Goal: Information Seeking & Learning: Learn about a topic

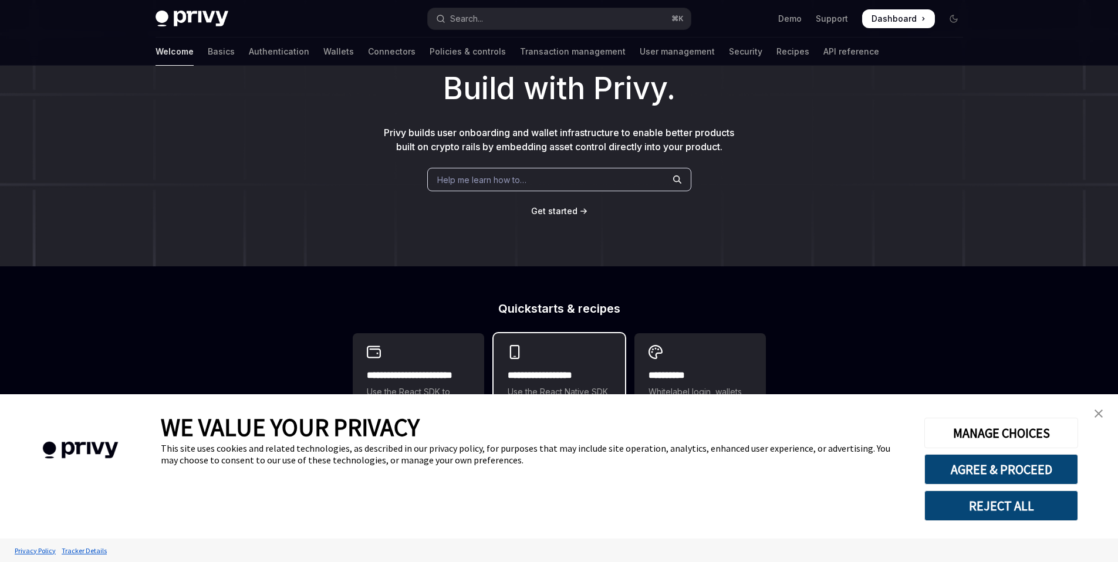
scroll to position [55, 0]
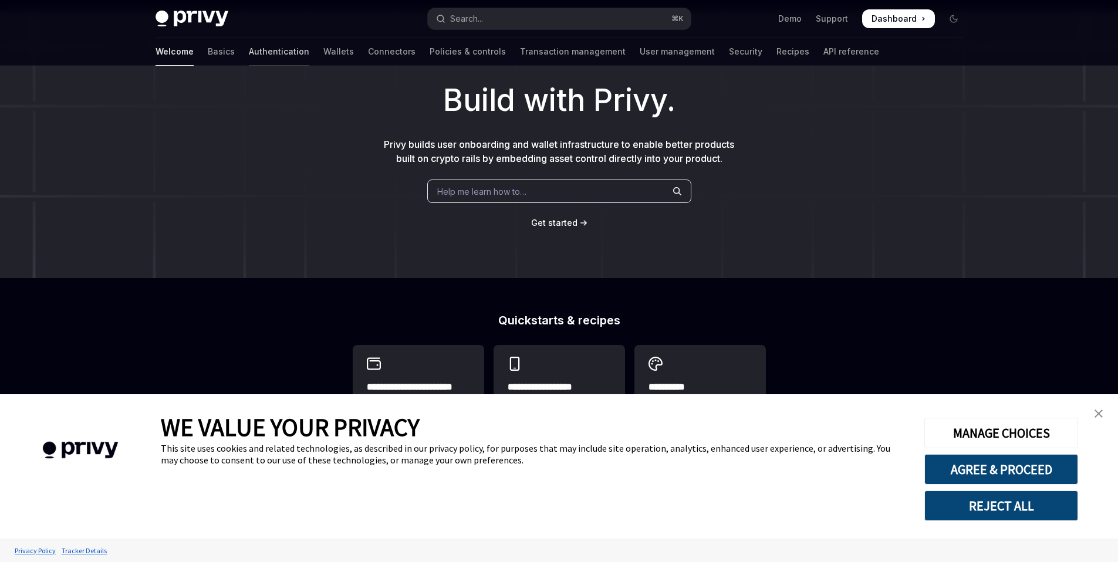
click at [249, 55] on link "Authentication" at bounding box center [279, 52] width 60 height 28
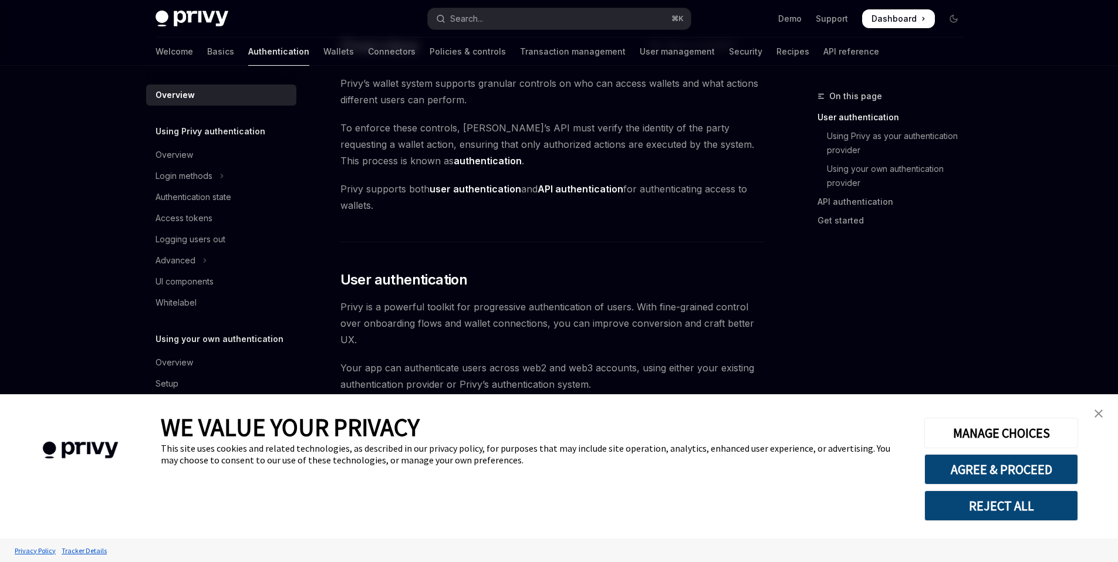
click at [1095, 412] on img "close banner" at bounding box center [1098, 414] width 8 height 8
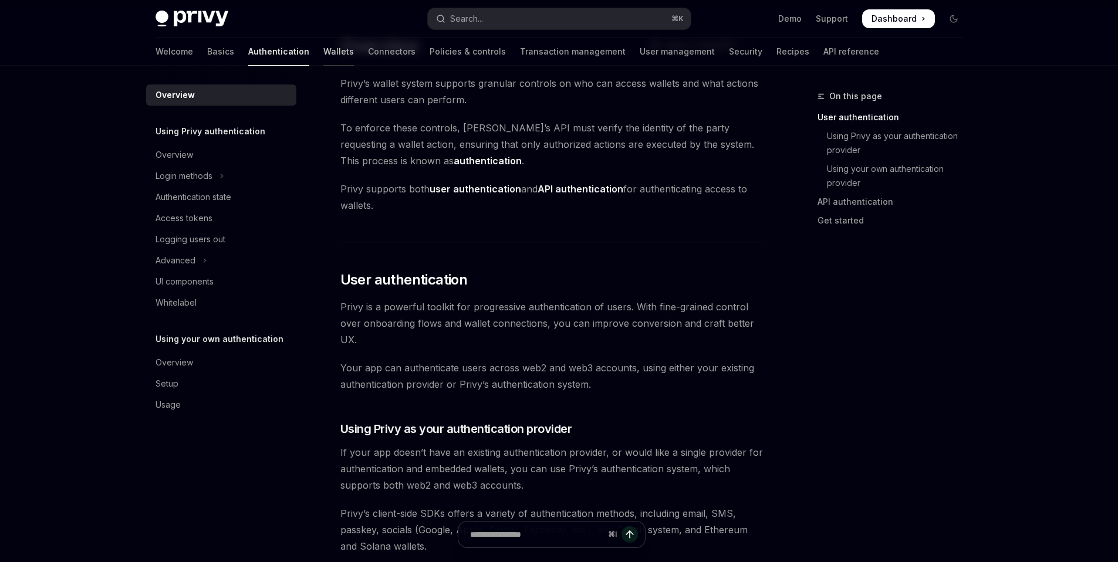
click at [323, 62] on link "Wallets" at bounding box center [338, 52] width 31 height 28
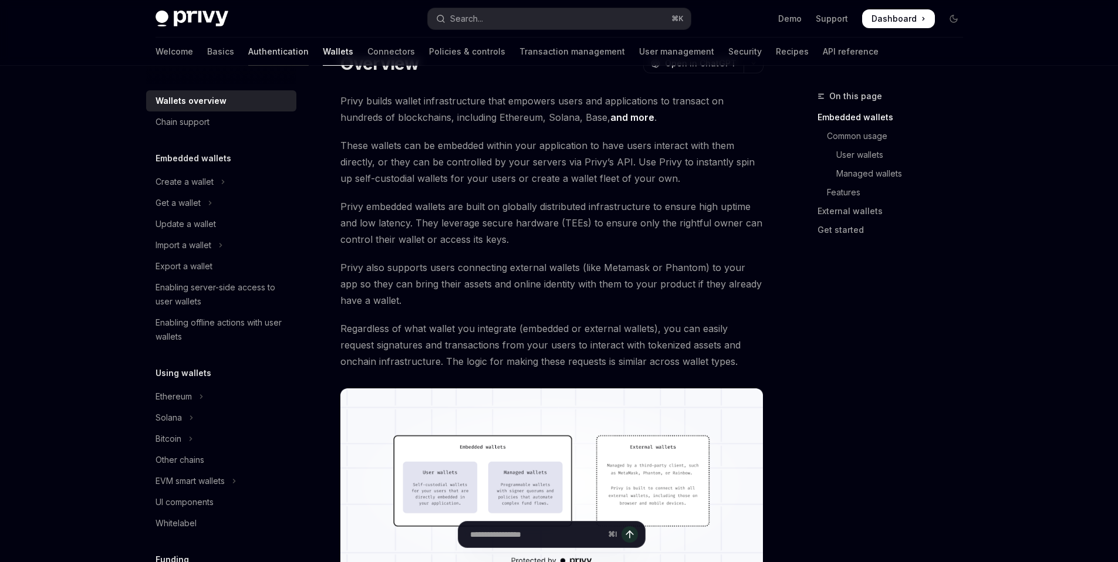
click at [248, 46] on link "Authentication" at bounding box center [278, 52] width 60 height 28
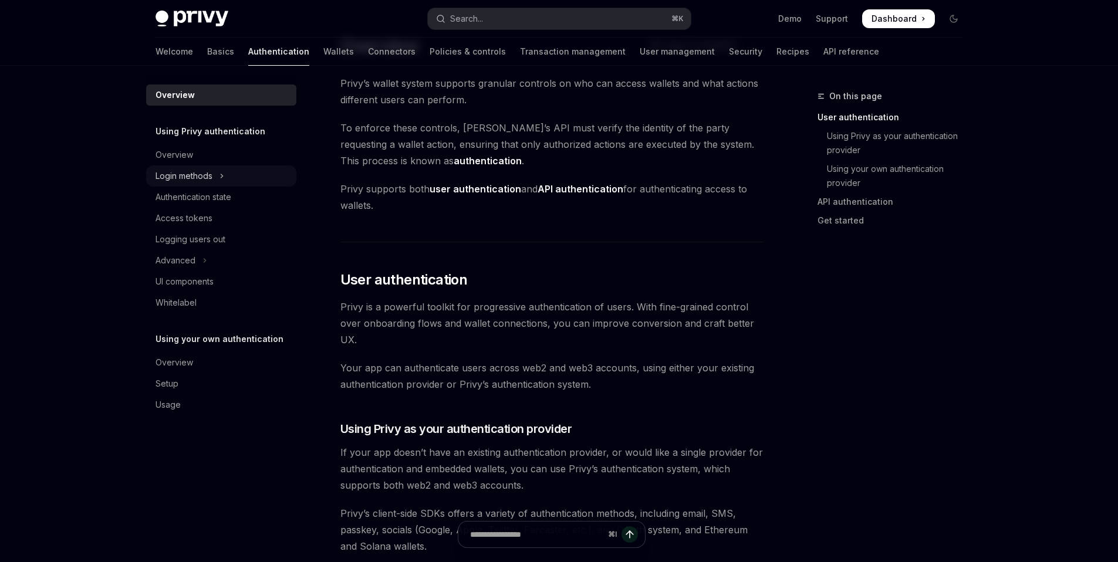
click at [190, 183] on button "Login methods" at bounding box center [221, 175] width 150 height 21
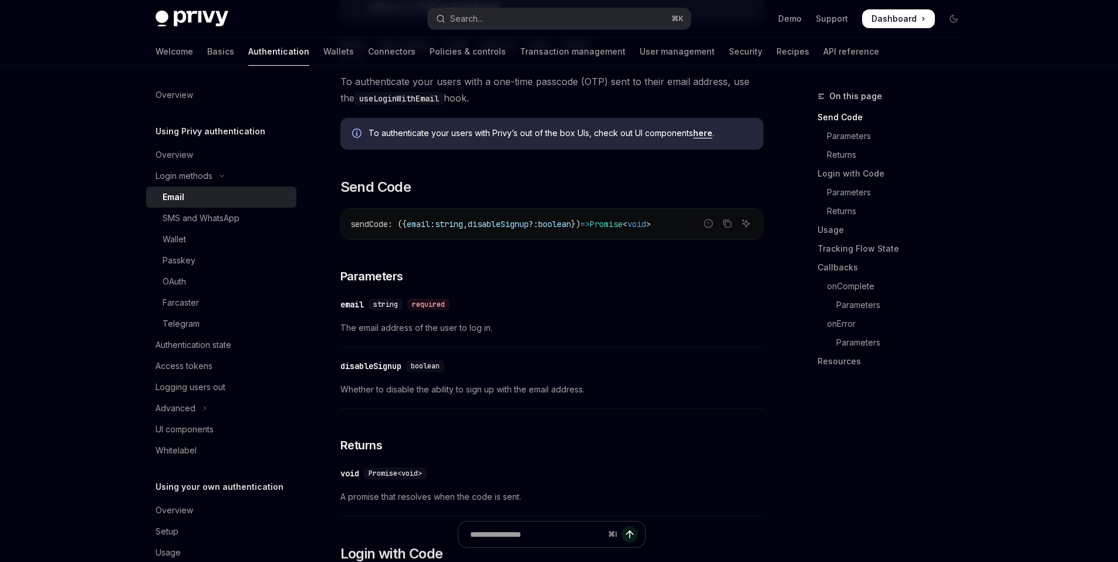
scroll to position [278, 0]
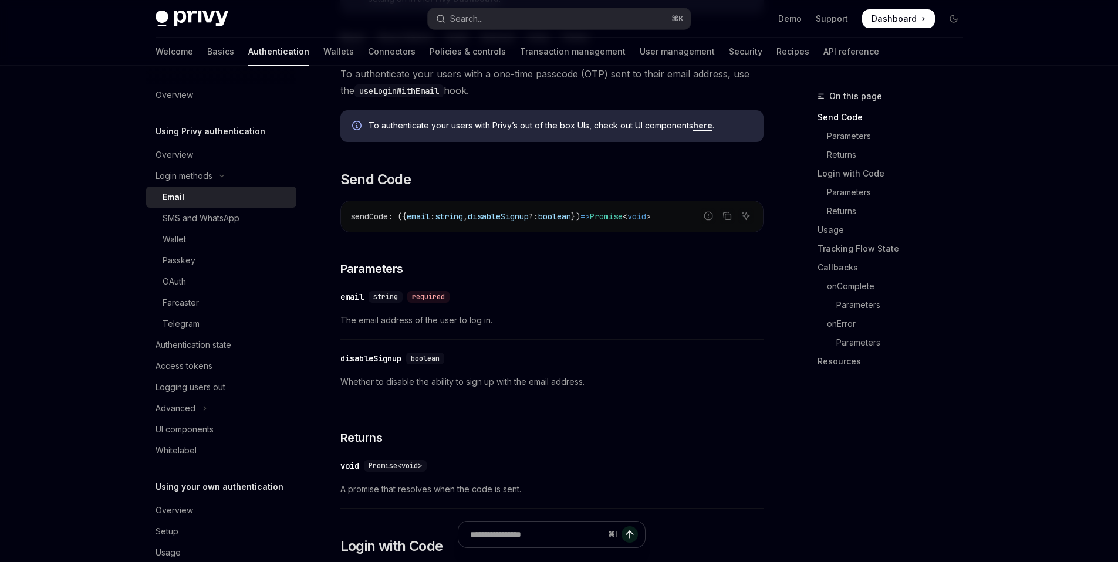
click at [473, 325] on span "The email address of the user to log in." at bounding box center [551, 320] width 423 height 14
click at [447, 380] on span "Whether to disable the ability to sign up with the email address." at bounding box center [551, 382] width 423 height 14
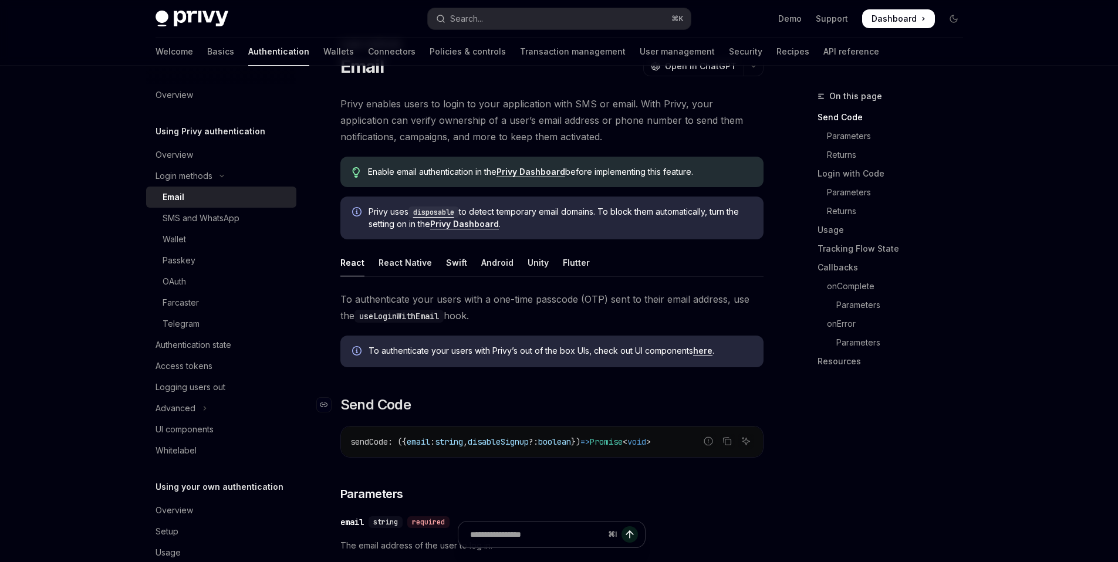
scroll to position [38, 0]
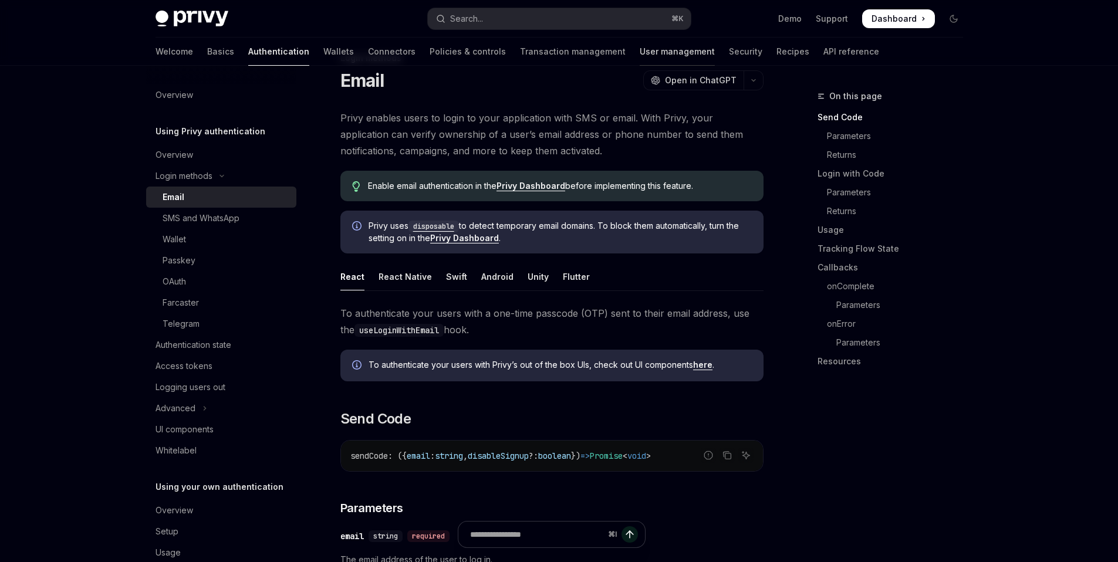
click at [640, 57] on link "User management" at bounding box center [677, 52] width 75 height 28
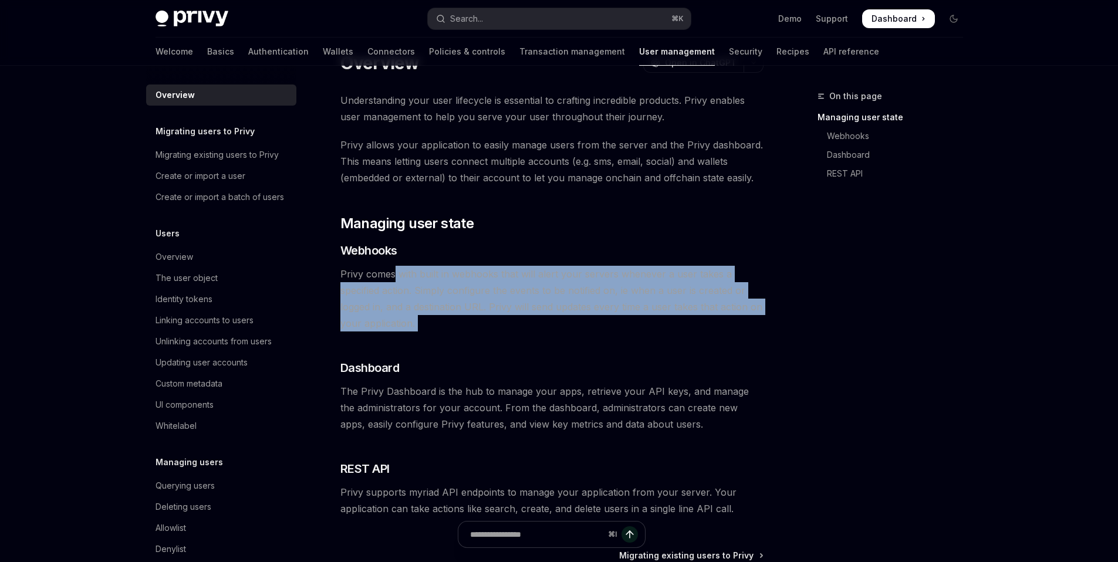
drag, startPoint x: 394, startPoint y: 273, endPoint x: 459, endPoint y: 334, distance: 88.4
click at [459, 334] on div "Understanding your user lifecycle is essential to crafting incredible products.…" at bounding box center [551, 304] width 423 height 425
click at [175, 264] on div "Overview" at bounding box center [174, 257] width 38 height 14
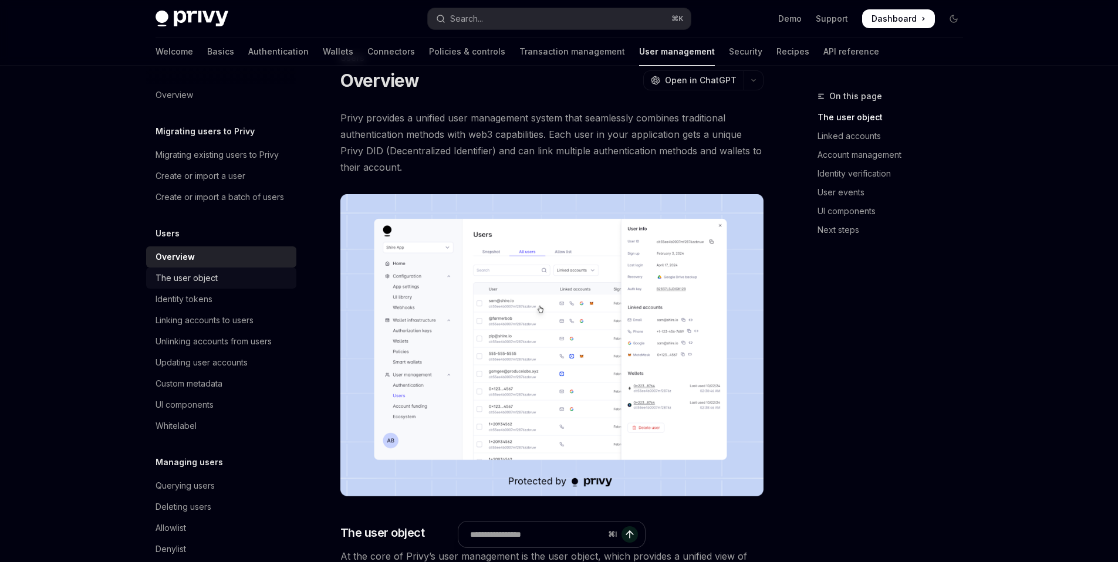
click at [187, 285] on div "The user object" at bounding box center [186, 278] width 62 height 14
type textarea "*"
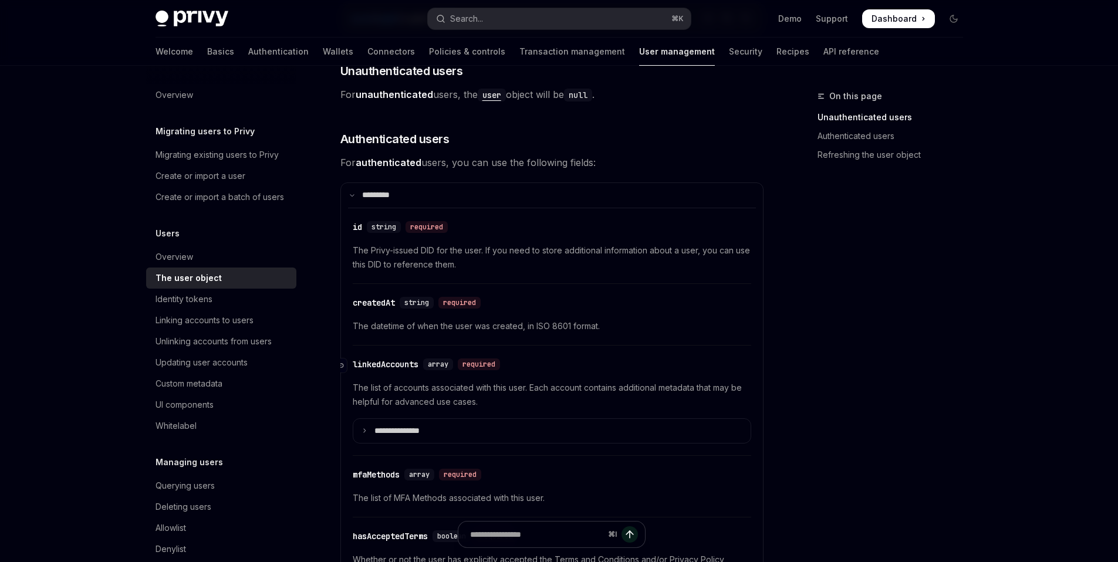
scroll to position [256, 0]
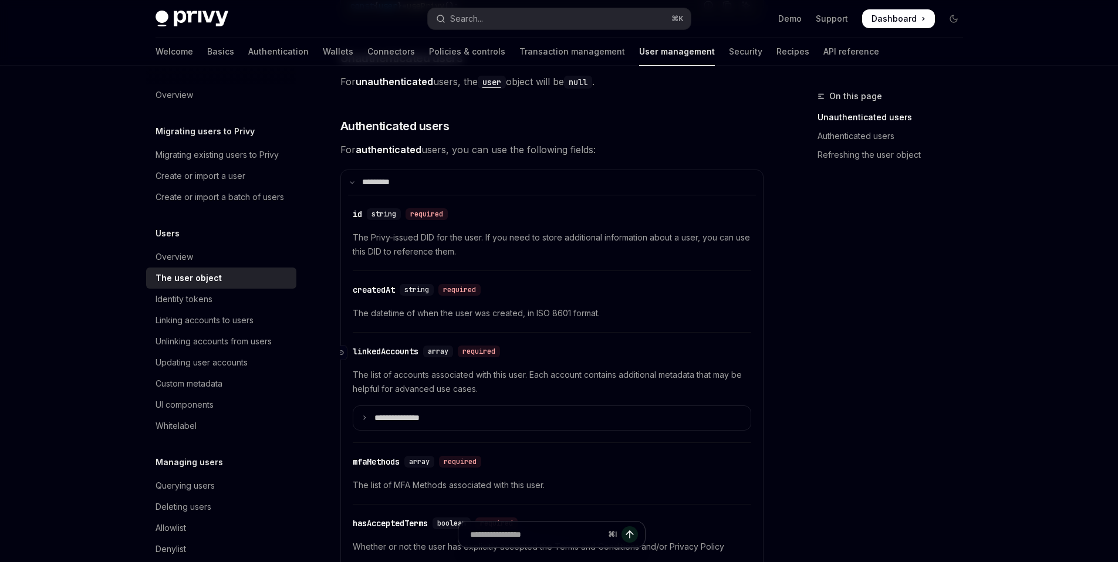
click at [409, 354] on div "linkedAccounts" at bounding box center [386, 352] width 66 height 12
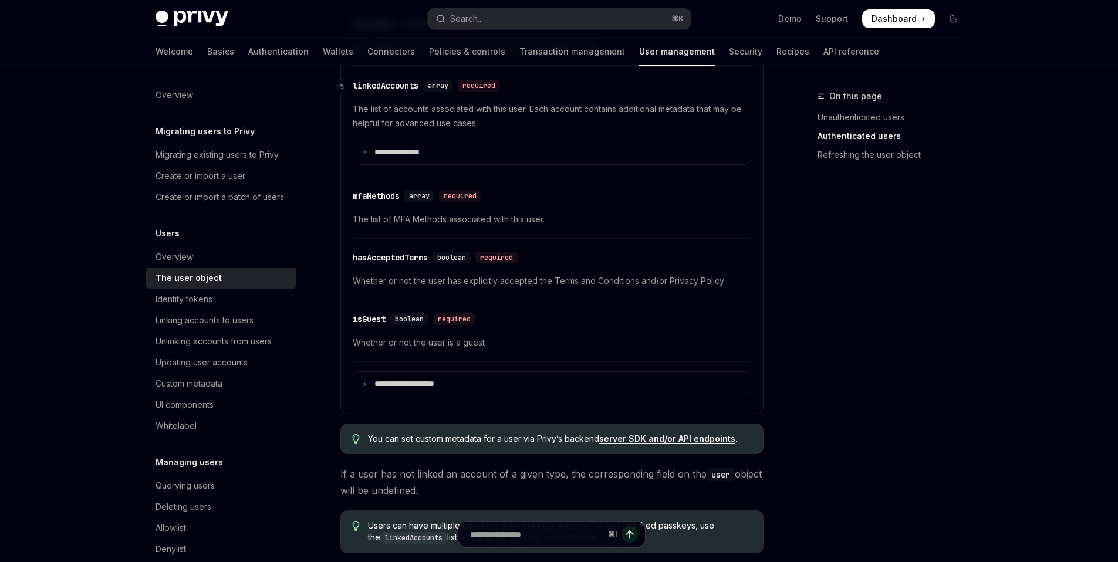
scroll to position [523, 0]
click at [381, 147] on p "**********" at bounding box center [406, 152] width 64 height 11
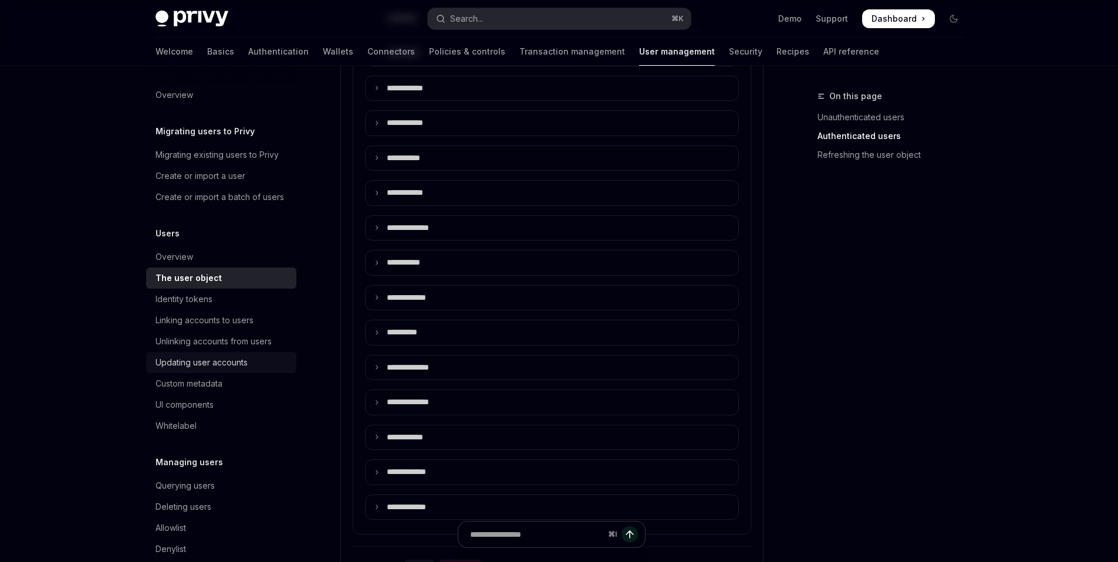
scroll to position [798, 0]
